Goal: Find specific fact: Find specific fact

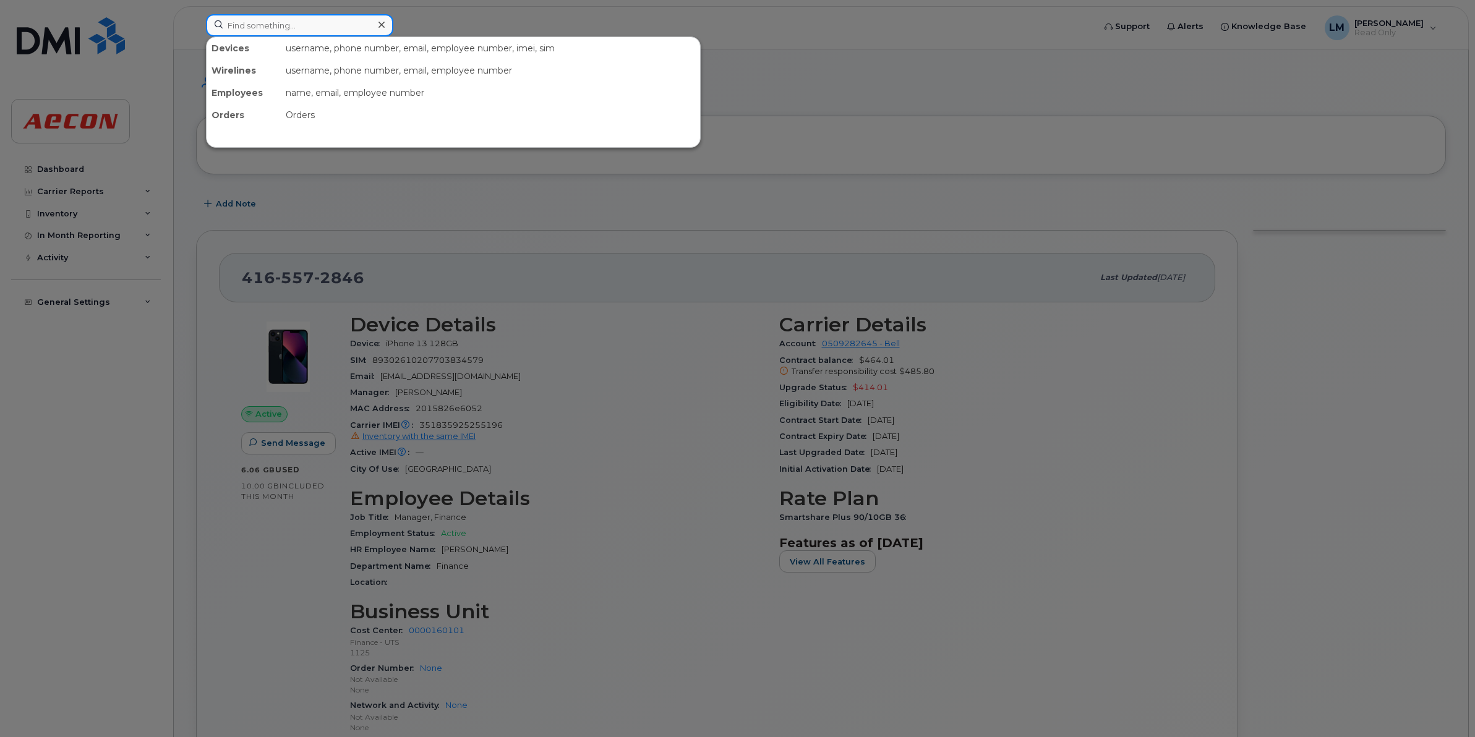
click at [249, 22] on input at bounding box center [299, 25] width 187 height 22
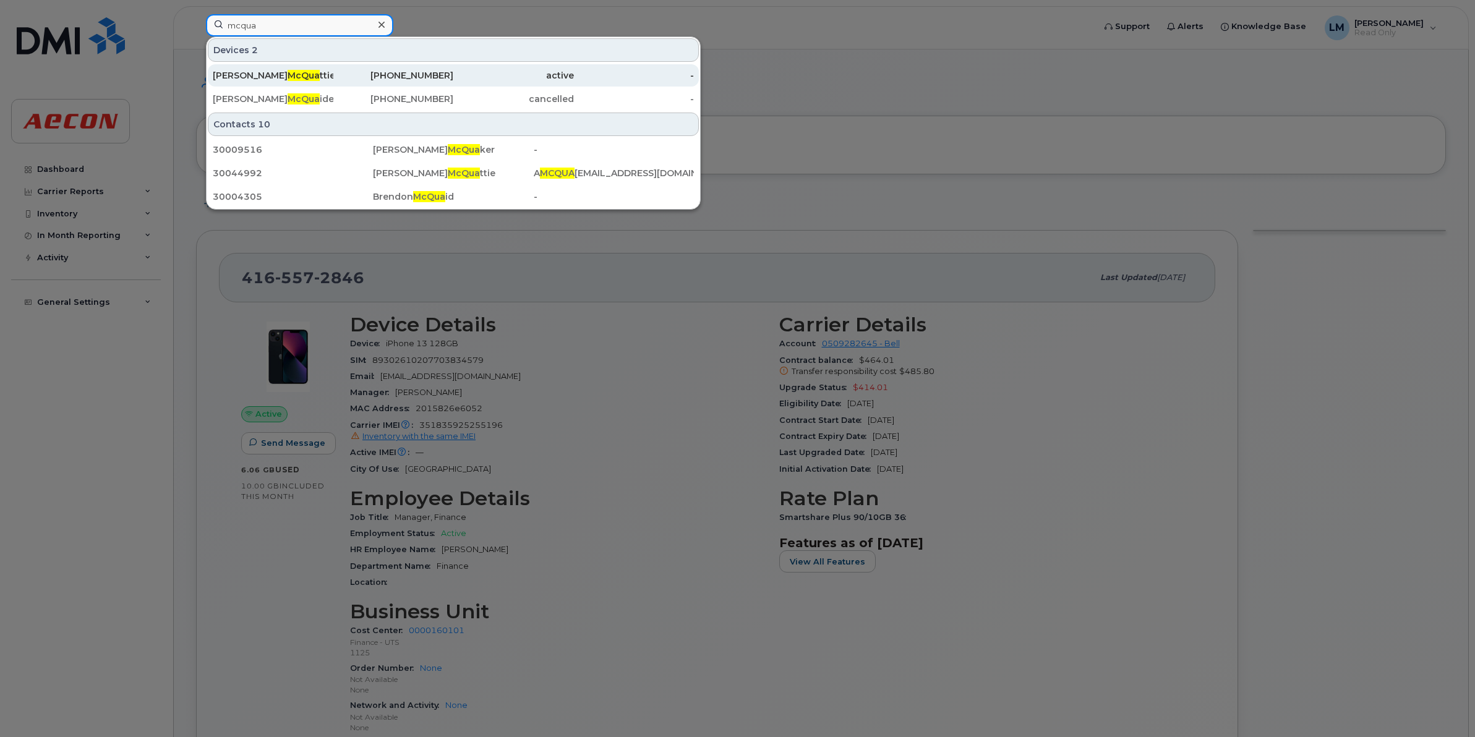
type input "mcqua"
click at [349, 75] on div "368-993-0142" at bounding box center [393, 75] width 121 height 12
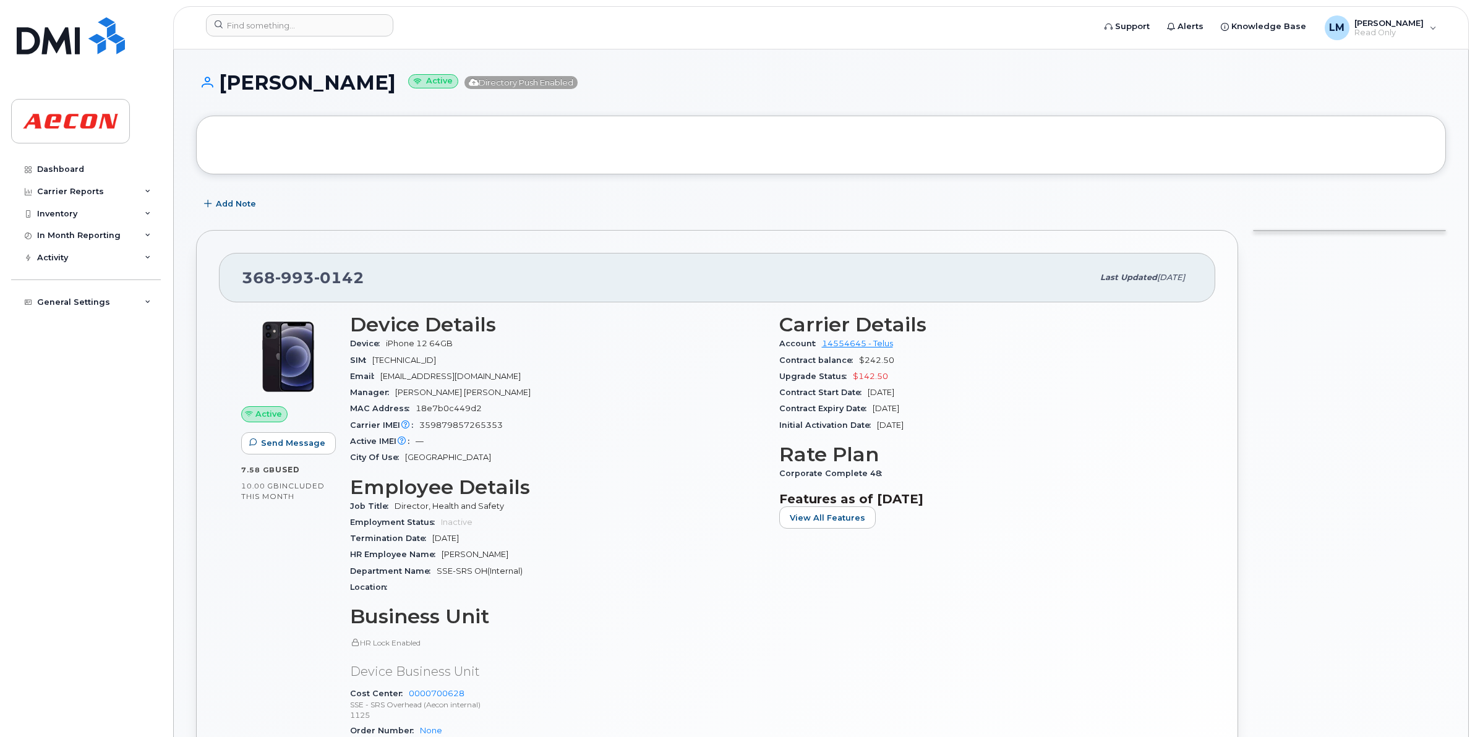
click at [1056, 618] on div "Carrier Details Account 14554645 - Telus Contract balance $242.50 Upgrade Statu…" at bounding box center [986, 560] width 429 height 509
